Goal: Task Accomplishment & Management: Manage account settings

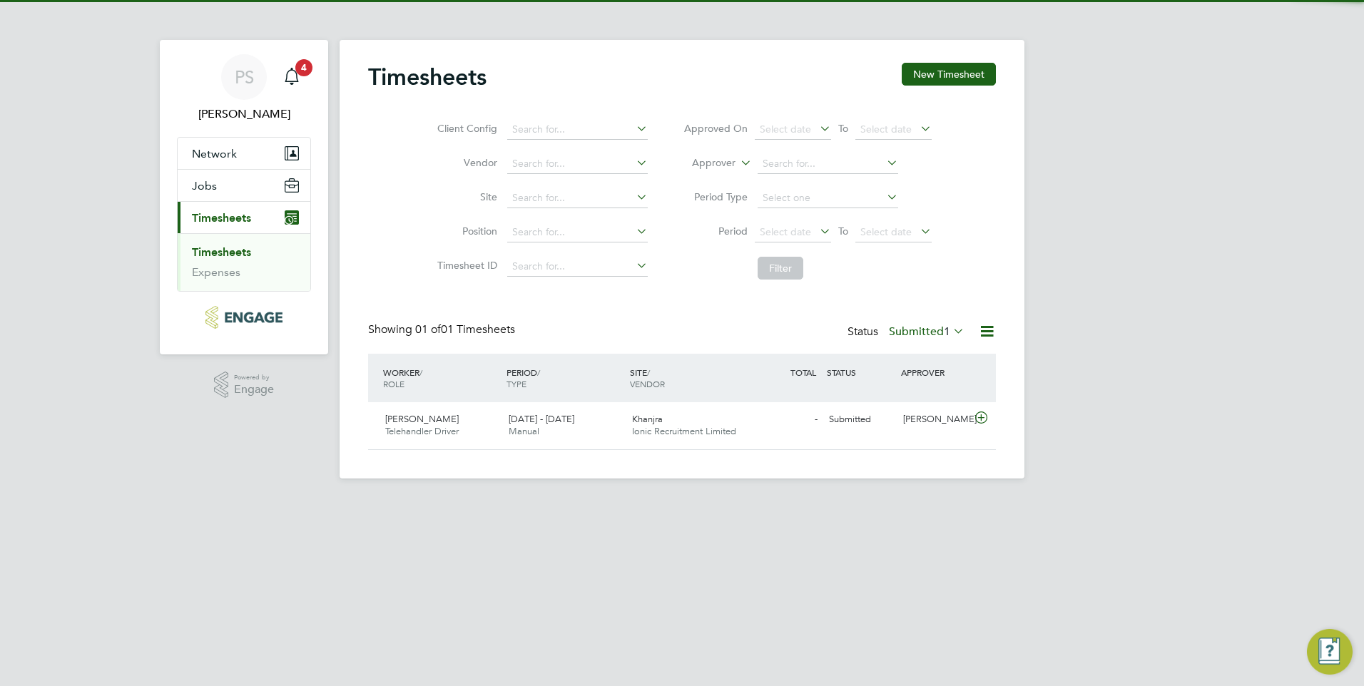
scroll to position [36, 124]
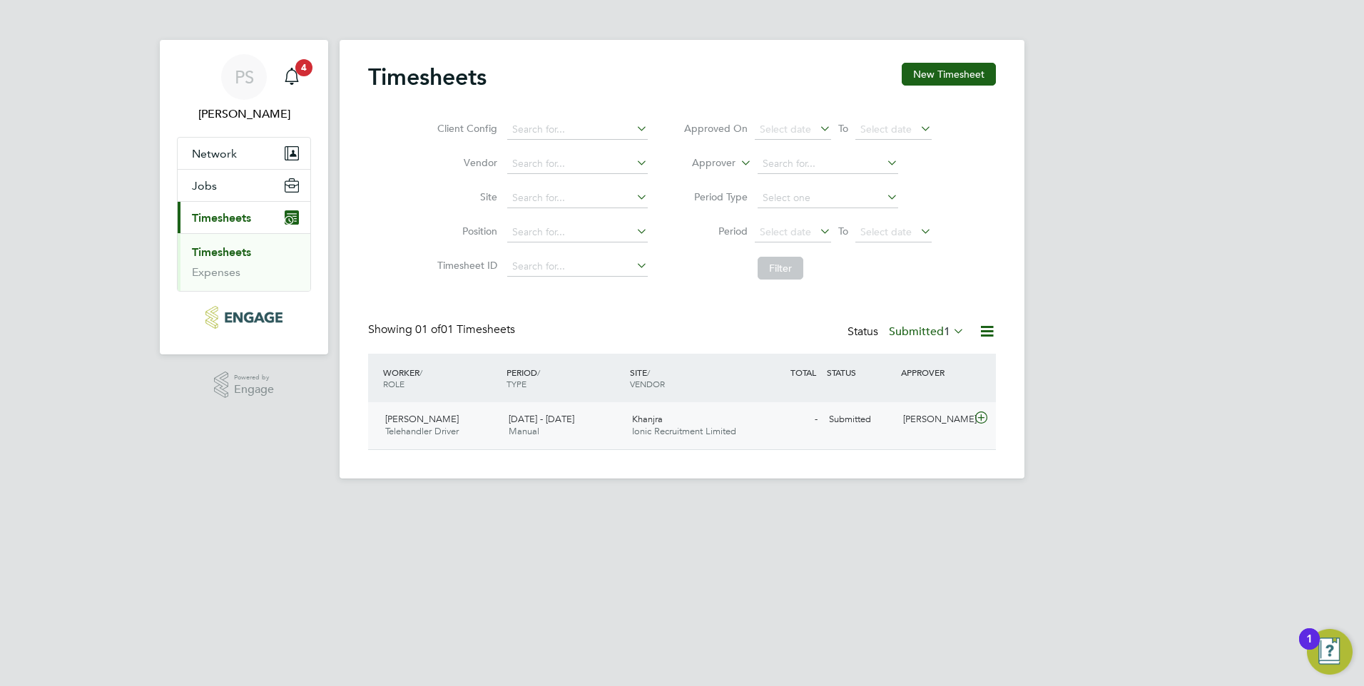
click at [661, 422] on span "Khanjra" at bounding box center [647, 419] width 31 height 12
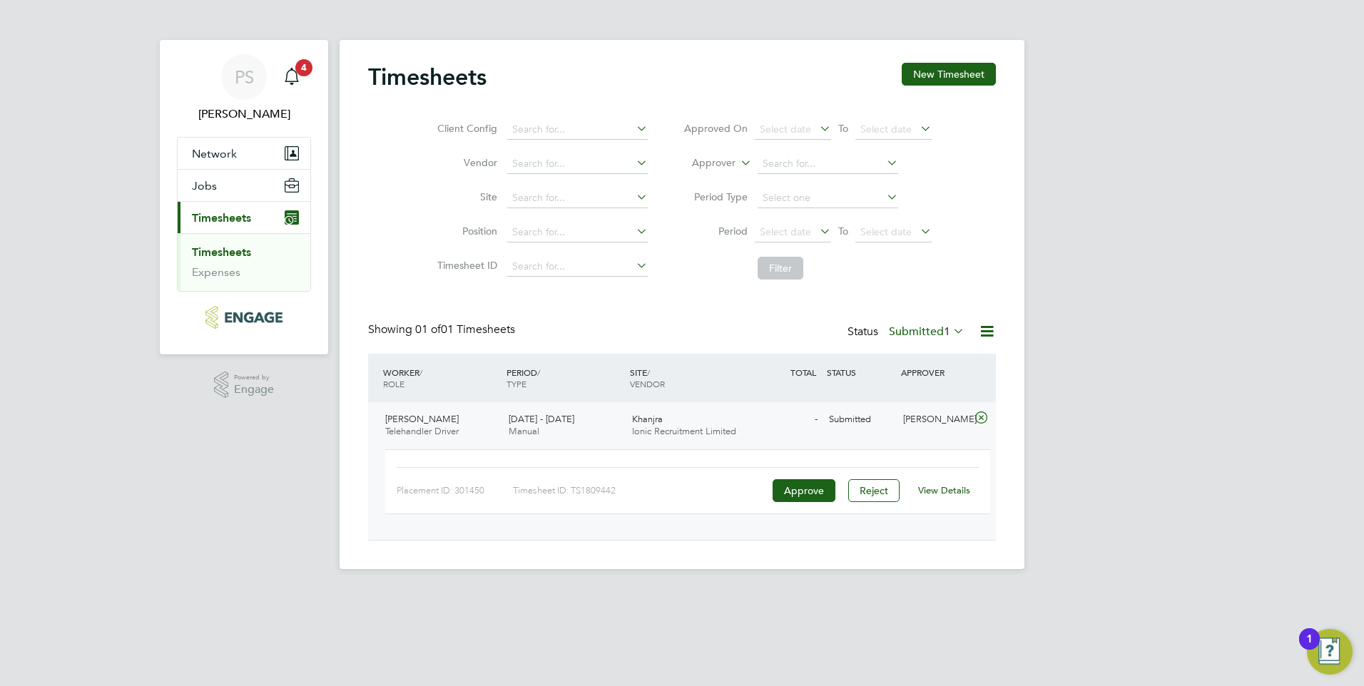
click at [956, 492] on link "View Details" at bounding box center [944, 490] width 52 height 12
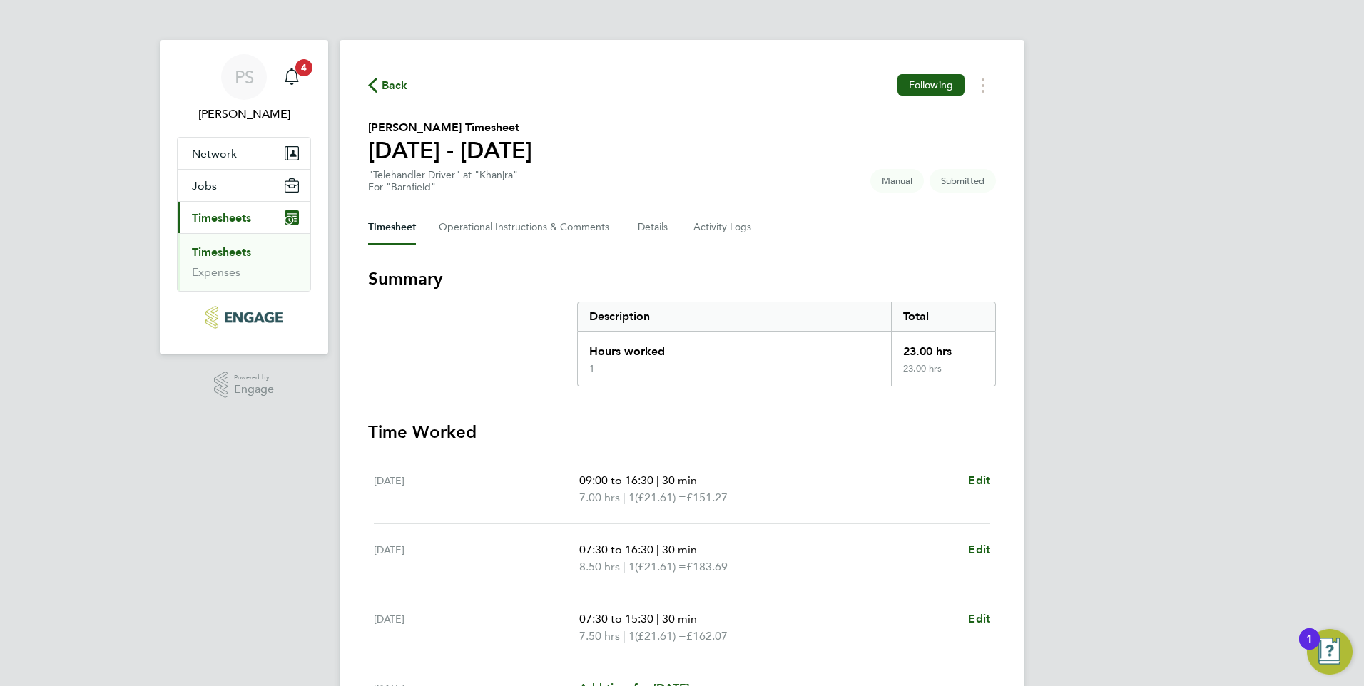
scroll to position [206, 0]
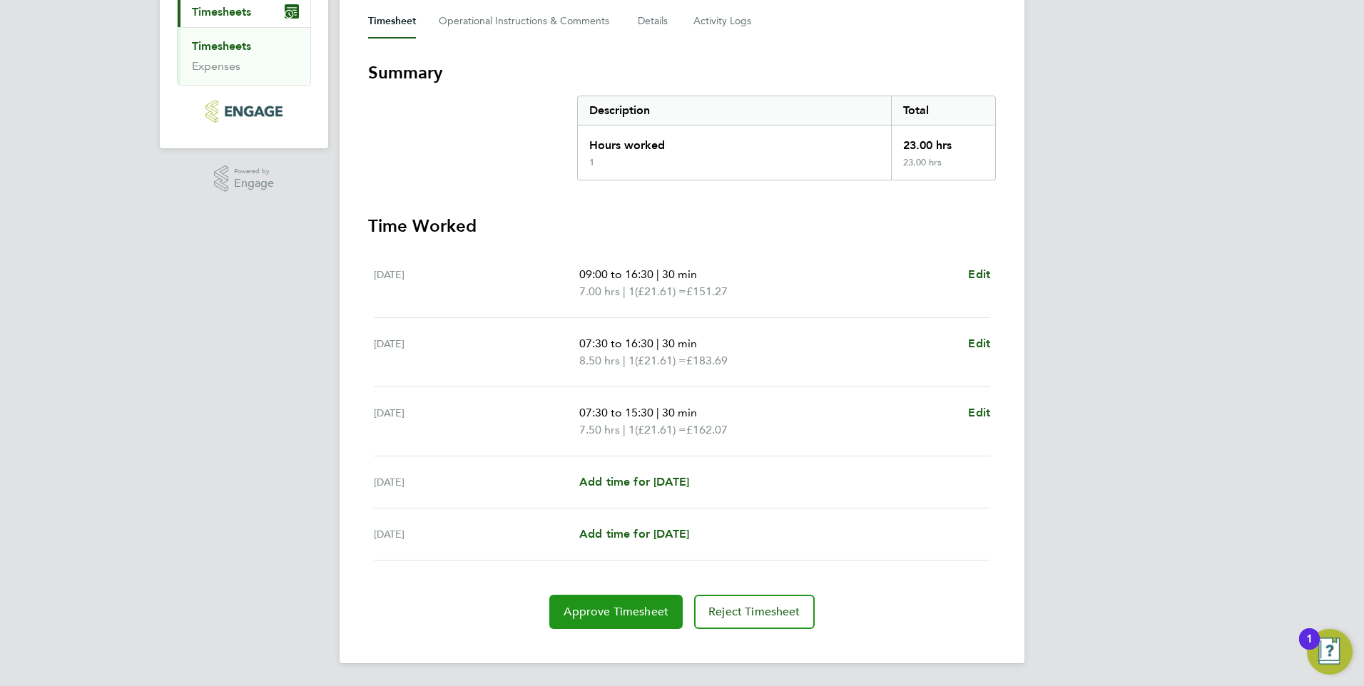
click at [567, 617] on span "Approve Timesheet" at bounding box center [616, 612] width 105 height 14
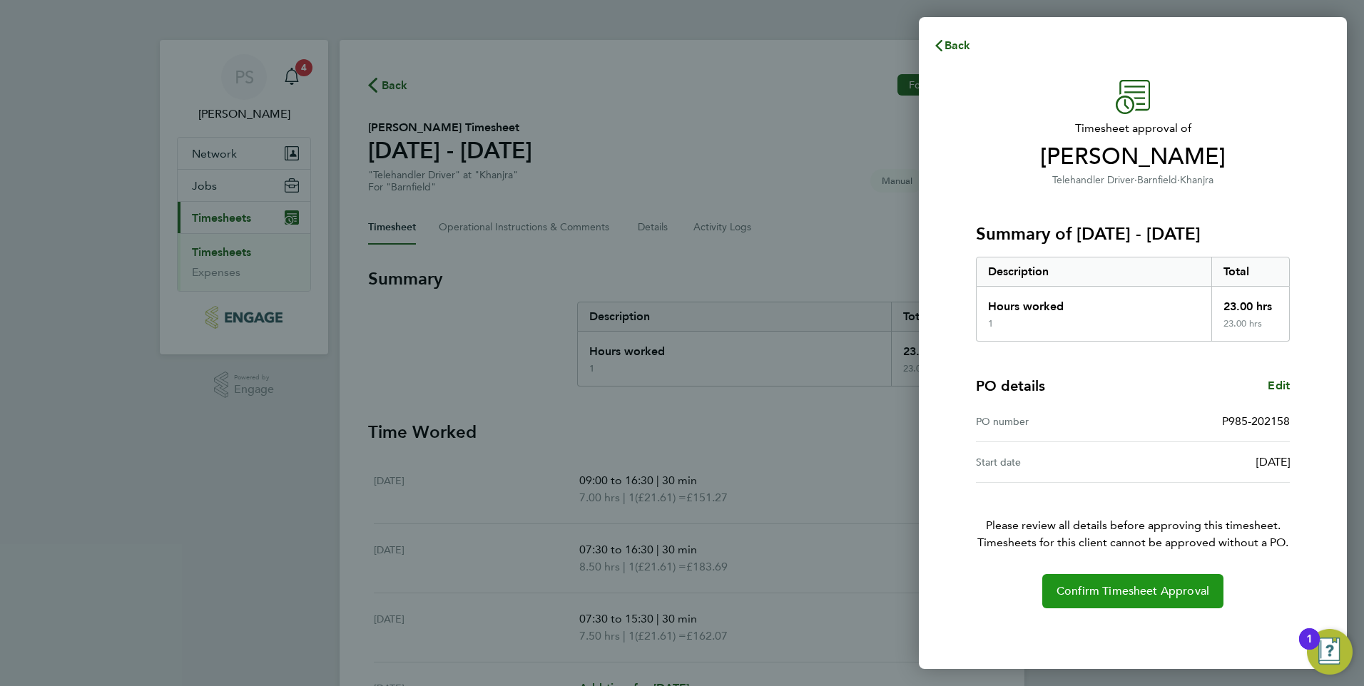
click at [1117, 586] on span "Confirm Timesheet Approval" at bounding box center [1133, 591] width 153 height 14
